Goal: Task Accomplishment & Management: Manage account settings

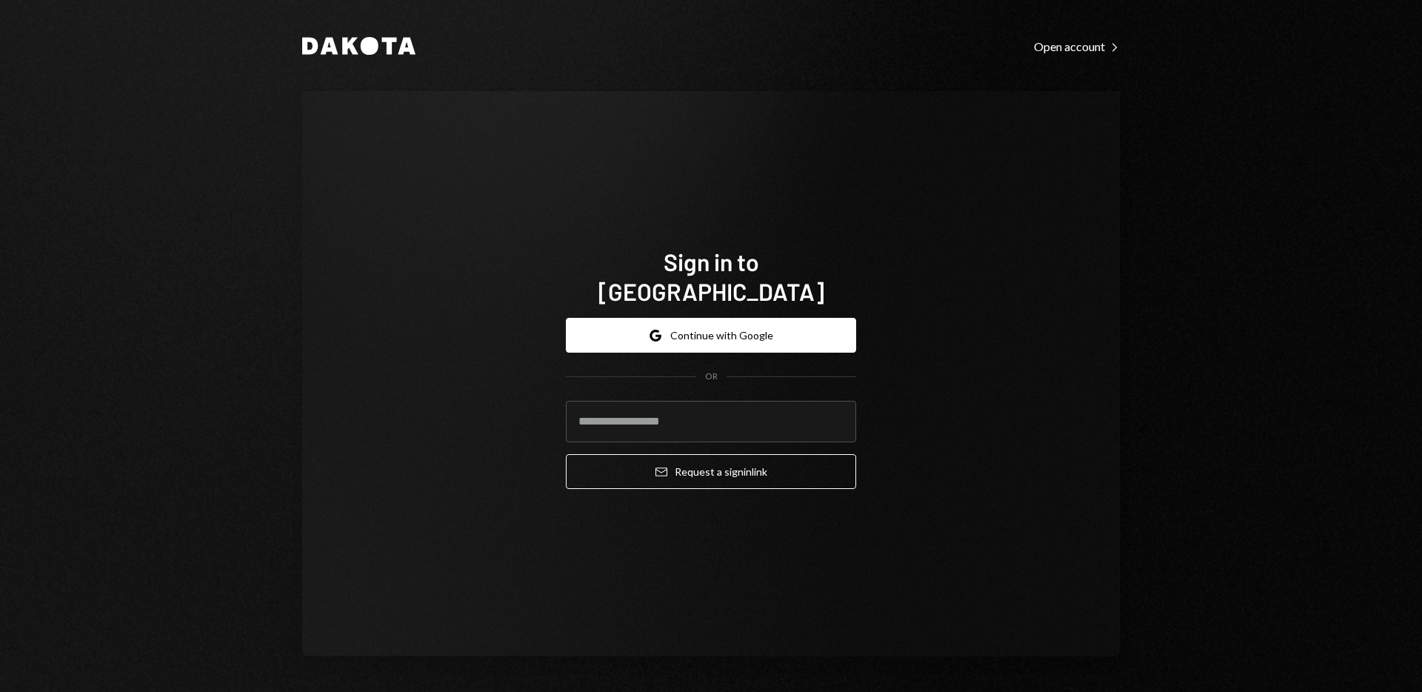
click at [906, 445] on div "Sign in to [GEOGRAPHIC_DATA] Google Continue with Google OR Email Request a sig…" at bounding box center [711, 373] width 818 height 565
click at [758, 328] on button "Google Continue with Google" at bounding box center [711, 335] width 290 height 35
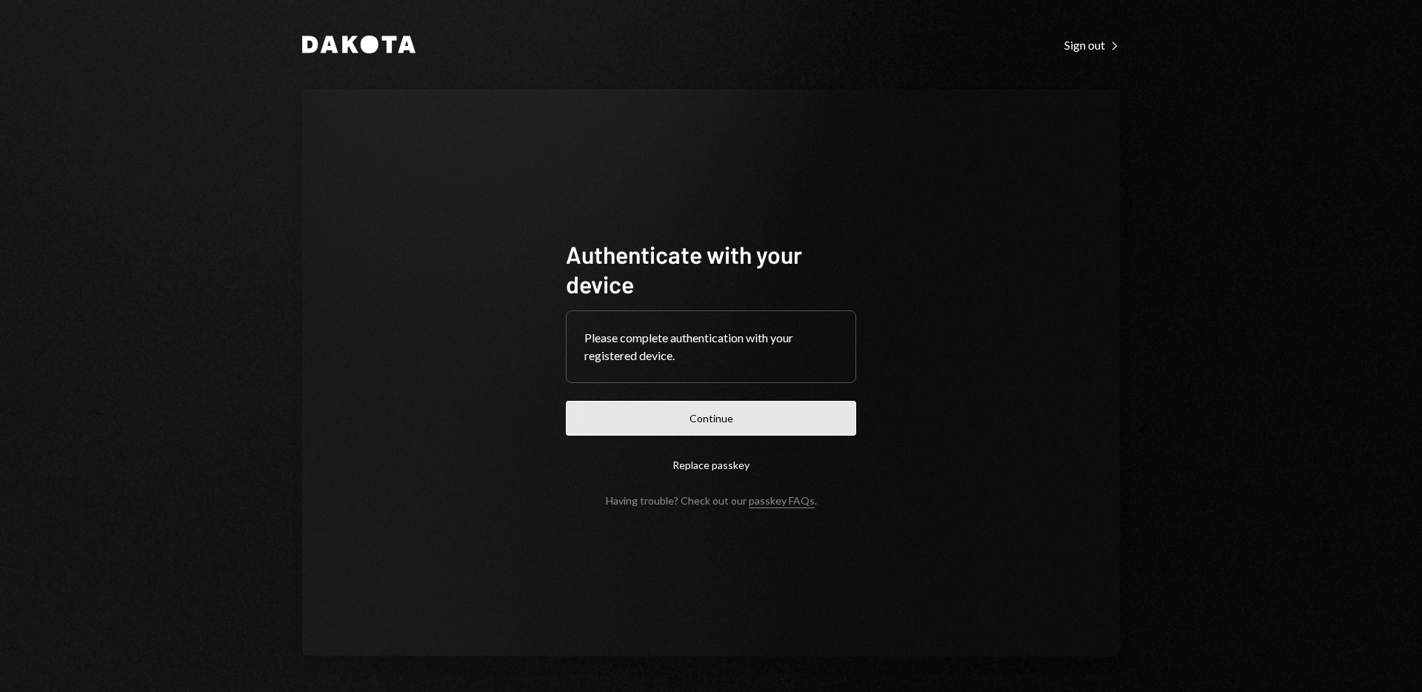
click at [690, 416] on button "Continue" at bounding box center [711, 418] width 290 height 35
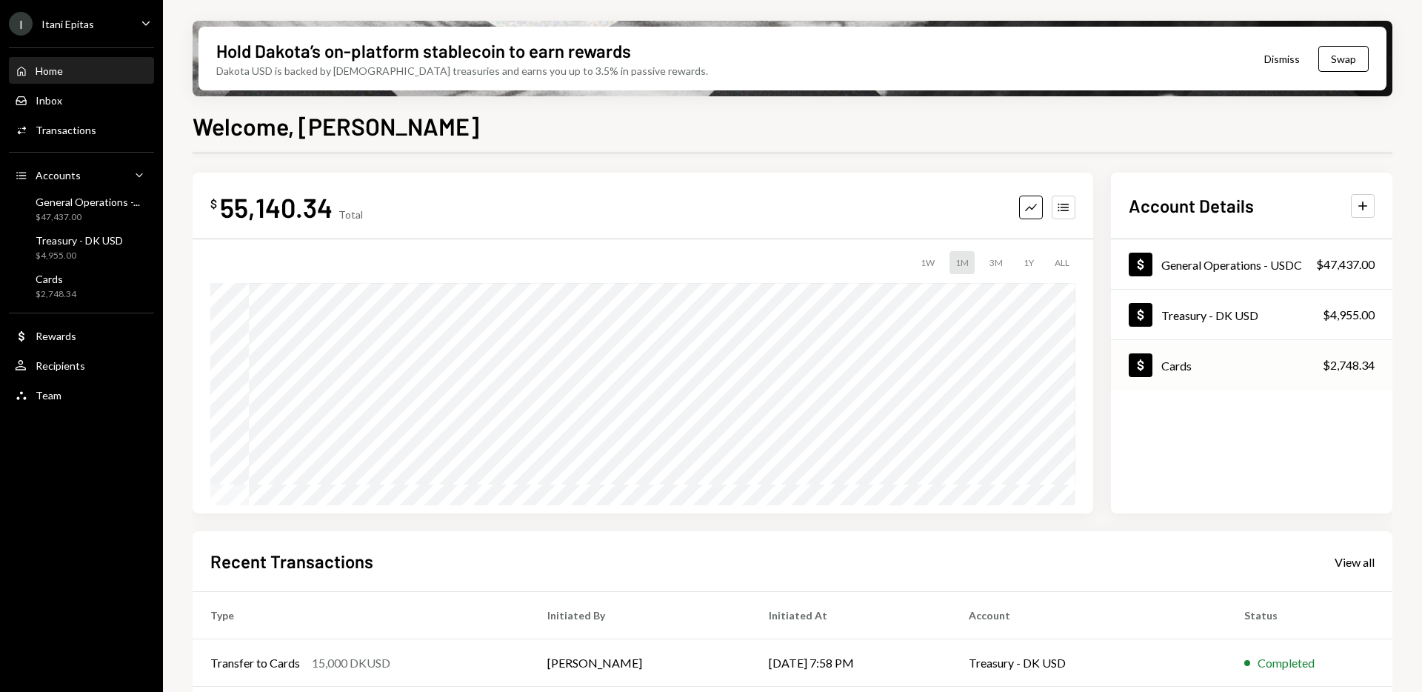
scroll to position [1, 0]
